Goal: Transaction & Acquisition: Obtain resource

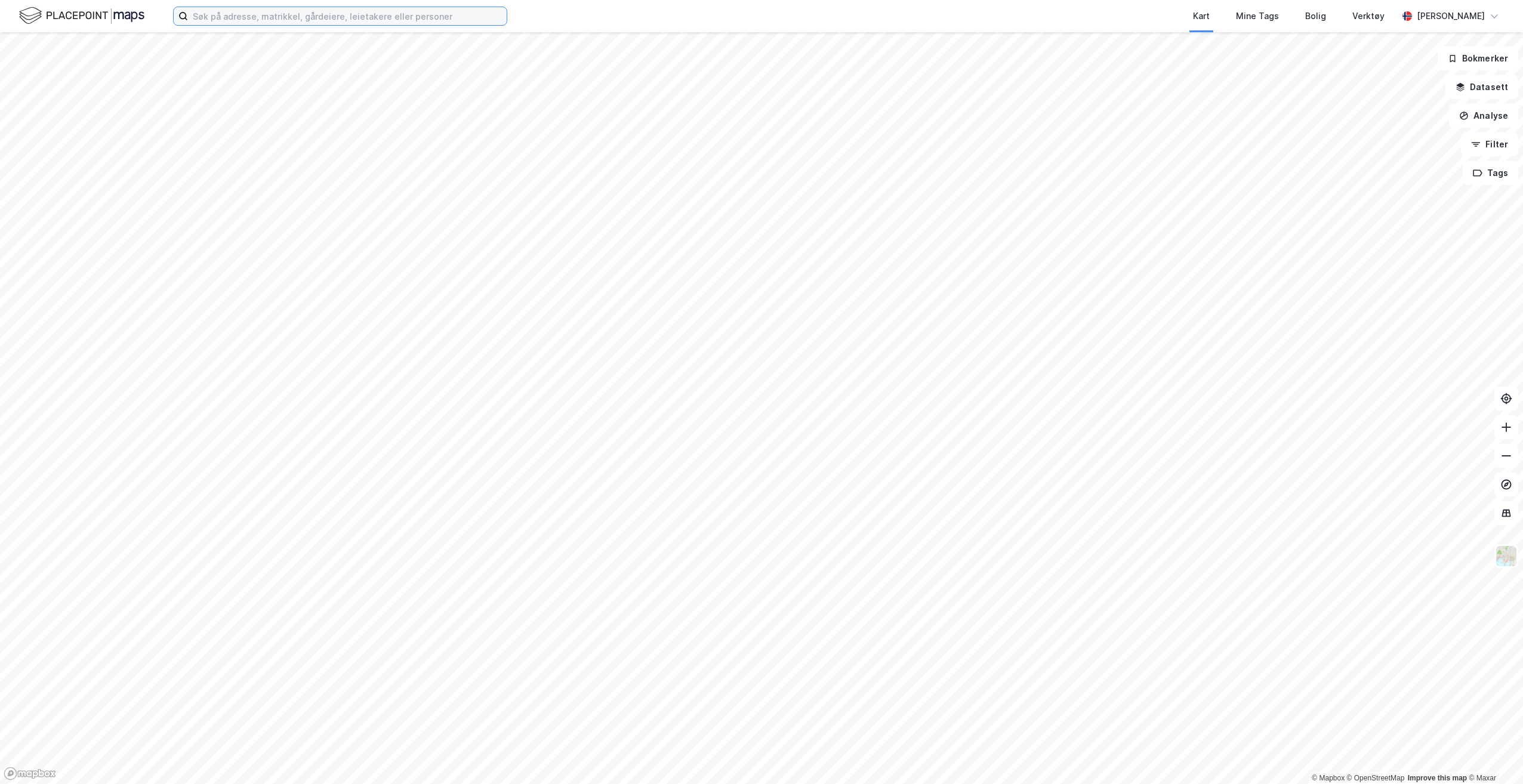
click at [362, 21] on input at bounding box center [347, 16] width 318 height 18
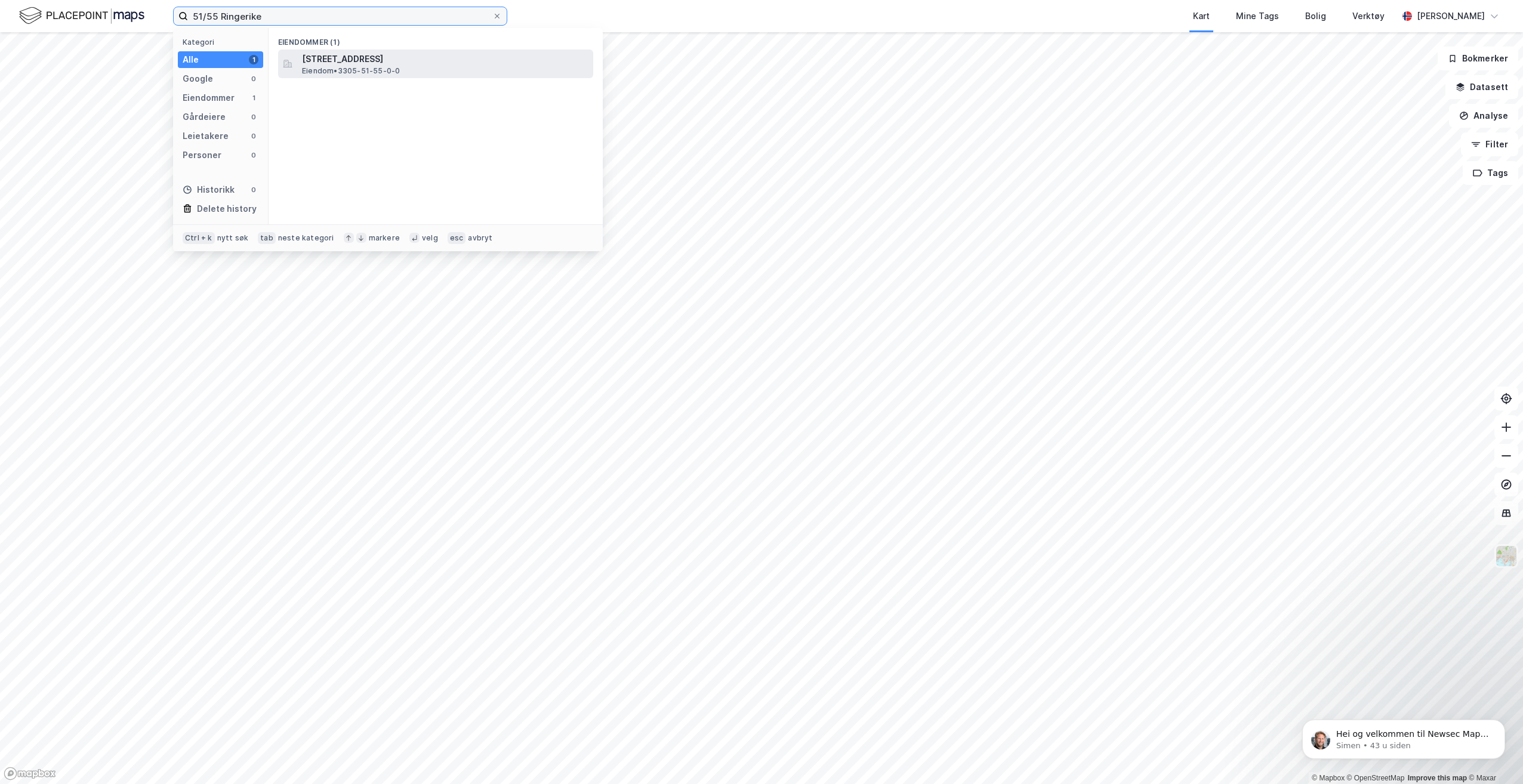
type input "51/55 Ringerike"
click at [420, 70] on div "[STREET_ADDRESS], [PERSON_NAME] • 3305-51-55-0-0" at bounding box center [446, 63] width 289 height 24
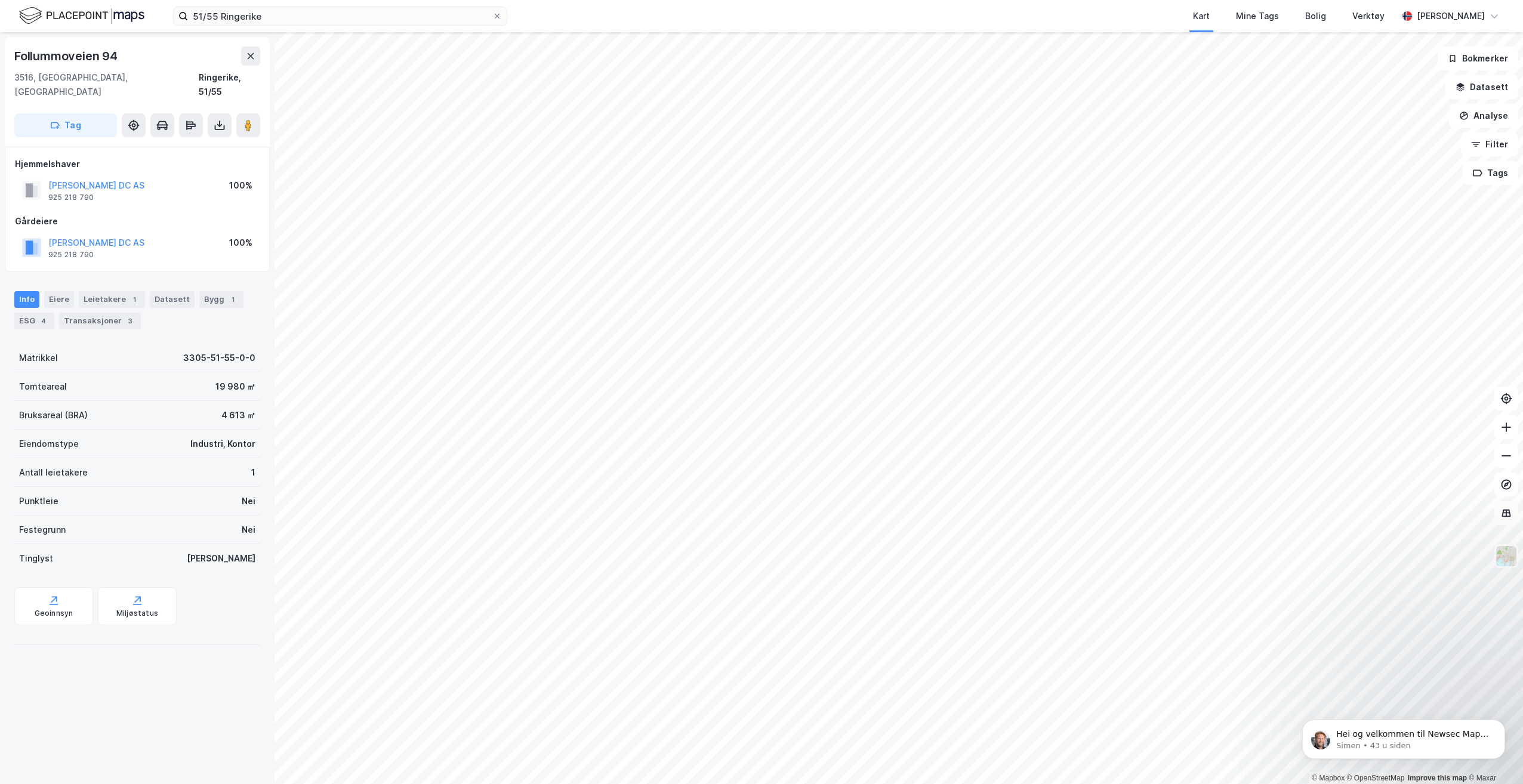
click at [225, 123] on div "Follummoveien 94 3516, [GEOGRAPHIC_DATA], Buskerud Ringerike, 51/55 Tag" at bounding box center [137, 92] width 265 height 110
click at [221, 120] on icon at bounding box center [219, 125] width 12 height 12
click at [192, 158] on div "Last ned matrikkelrapport" at bounding box center [168, 167] width 127 height 19
click at [192, 142] on div "Last ned grunnbok" at bounding box center [168, 148] width 127 height 19
click at [192, 141] on div "Last ned grunnbok" at bounding box center [168, 148] width 127 height 19
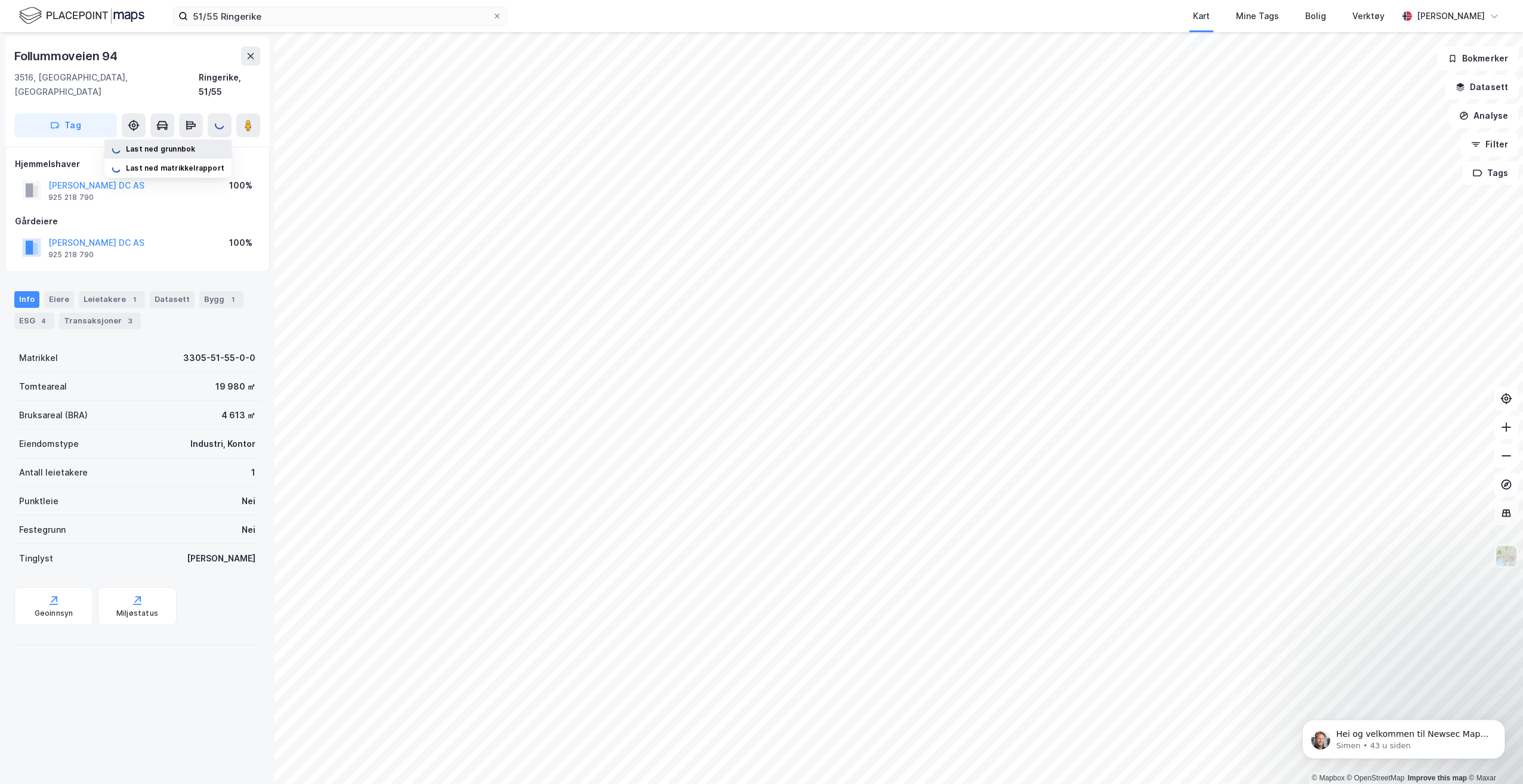
click at [189, 144] on div "Last ned grunnbok" at bounding box center [161, 149] width 69 height 10
click at [144, 144] on div "Last ned grunnbok" at bounding box center [161, 149] width 69 height 10
